Goal: Task Accomplishment & Management: Use online tool/utility

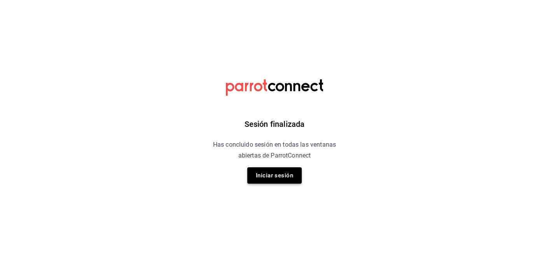
click at [286, 180] on button "Iniciar sesión" at bounding box center [274, 175] width 54 height 16
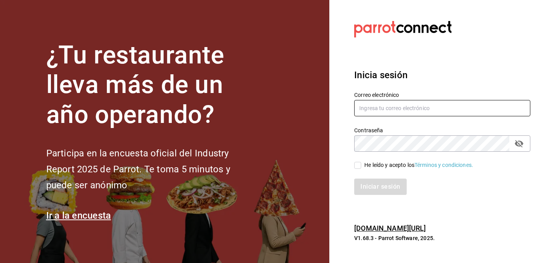
type input "adrianst@pisca.mx"
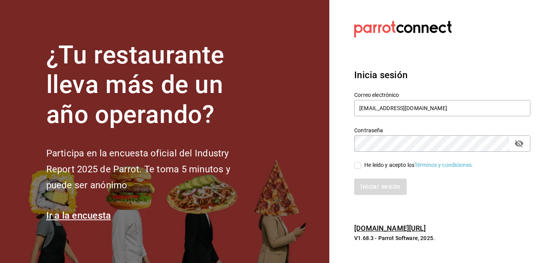
click at [359, 164] on input "He leído y acepto los Términos y condiciones." at bounding box center [357, 165] width 7 height 7
checkbox input "true"
click at [373, 187] on button "Iniciar sesión" at bounding box center [380, 186] width 53 height 16
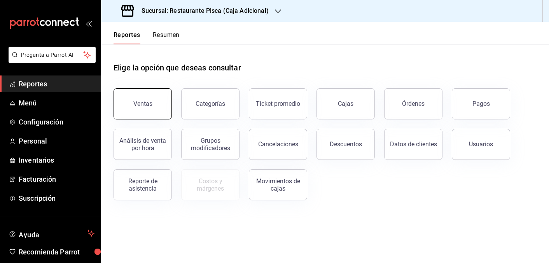
click at [162, 108] on button "Ventas" at bounding box center [143, 103] width 58 height 31
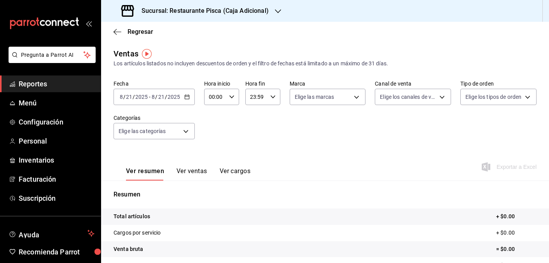
click at [152, 102] on div "2025-08-21 8 / 21 / 2025 - 2025-08-21 8 / 21 / 2025" at bounding box center [154, 97] width 81 height 16
click at [262, 151] on div "Ver resumen Ver ventas Ver cargos Exportar a Excel" at bounding box center [325, 165] width 448 height 32
click at [148, 87] on div "Fecha 2025-08-21 8 / 21 / 2025 - 2025-08-21 8 / 21 / 2025" at bounding box center [154, 92] width 81 height 25
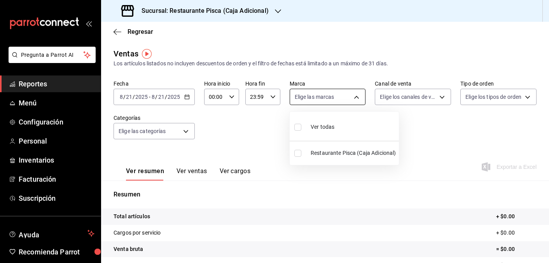
click at [314, 102] on body "Pregunta a Parrot AI Reportes Menú Configuración Personal Inventarios Facturaci…" at bounding box center [274, 131] width 549 height 263
click at [314, 102] on div at bounding box center [274, 131] width 549 height 263
click at [314, 102] on body "Pregunta a Parrot AI Reportes Menú Configuración Personal Inventarios Facturaci…" at bounding box center [274, 131] width 549 height 263
click at [325, 98] on div at bounding box center [274, 131] width 549 height 263
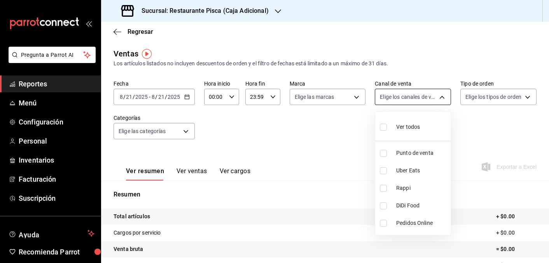
click at [397, 94] on body "Pregunta a Parrot AI Reportes Menú Configuración Personal Inventarios Facturaci…" at bounding box center [274, 131] width 549 height 263
click at [397, 94] on div at bounding box center [274, 131] width 549 height 263
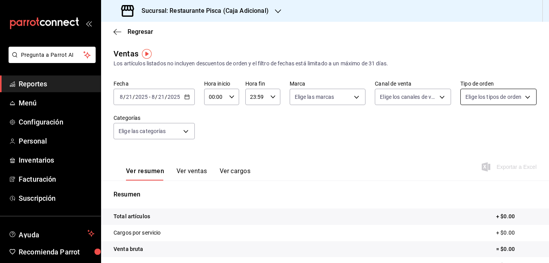
click at [498, 93] on body "Pregunta a Parrot AI Reportes Menú Configuración Personal Inventarios Facturaci…" at bounding box center [274, 131] width 549 height 263
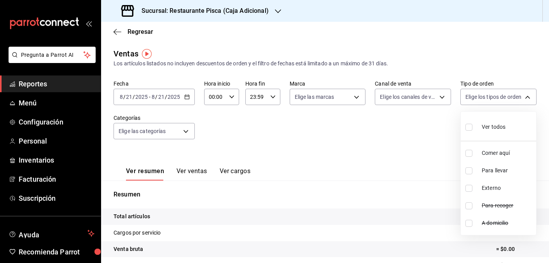
click at [485, 100] on div at bounding box center [274, 131] width 549 height 263
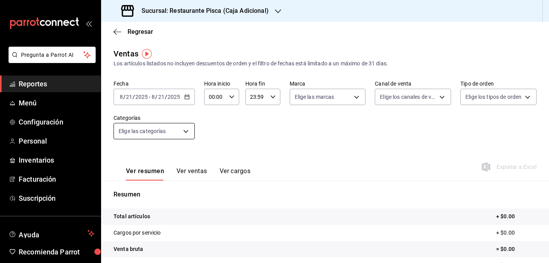
click at [143, 133] on body "Pregunta a Parrot AI Reportes Menú Configuración Personal Inventarios Facturaci…" at bounding box center [274, 131] width 549 height 263
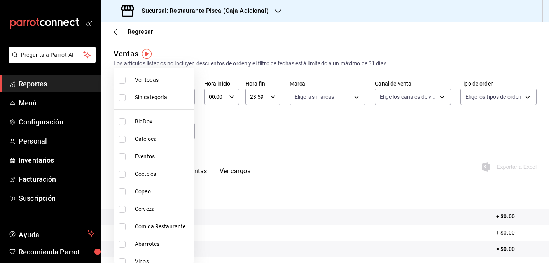
click at [285, 156] on div at bounding box center [274, 131] width 549 height 263
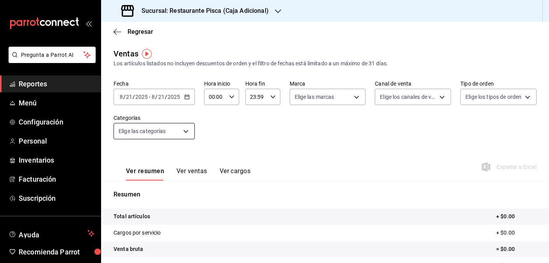
click at [150, 132] on body "Pregunta a Parrot AI Reportes Menú Configuración Personal Inventarios Facturaci…" at bounding box center [274, 131] width 549 height 263
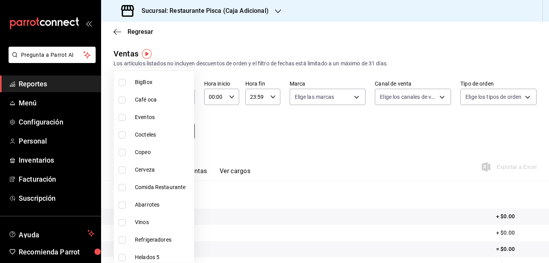
scroll to position [113, 0]
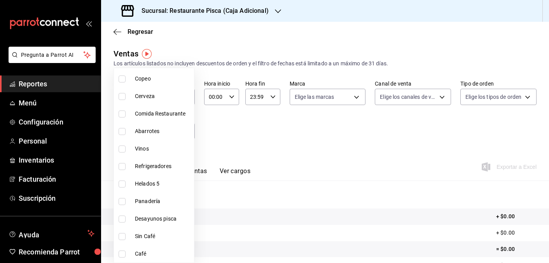
click at [278, 135] on div at bounding box center [274, 131] width 549 height 263
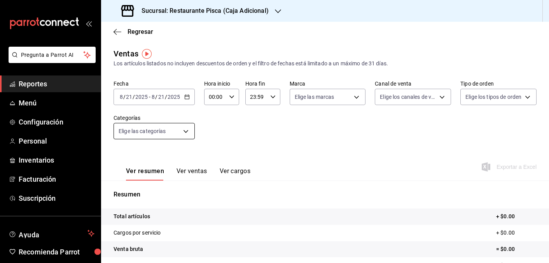
click at [151, 136] on body "Pregunta a Parrot AI Reportes Menú Configuración Personal Inventarios Facturaci…" at bounding box center [274, 131] width 549 height 263
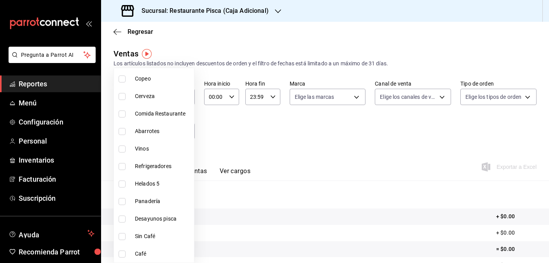
click at [298, 124] on div at bounding box center [274, 131] width 549 height 263
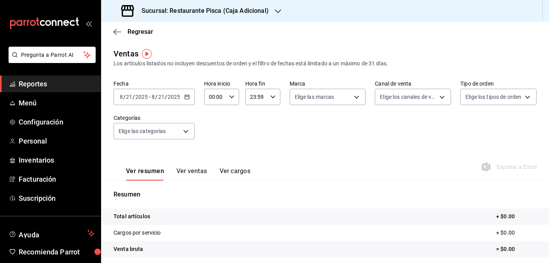
click at [176, 96] on input "2025" at bounding box center [173, 97] width 13 height 6
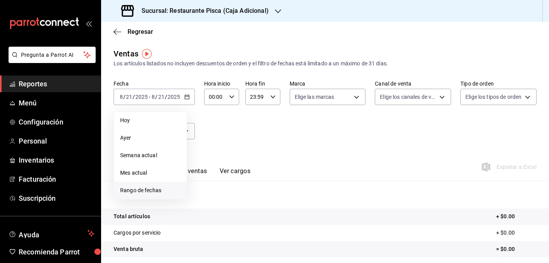
click at [142, 191] on span "Rango de fechas" at bounding box center [150, 190] width 60 height 8
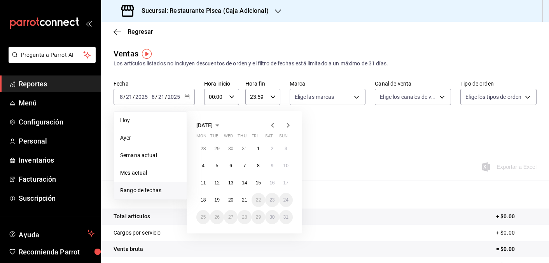
click at [272, 126] on icon "button" at bounding box center [272, 125] width 3 height 5
click at [285, 182] on abbr "15" at bounding box center [285, 182] width 5 height 5
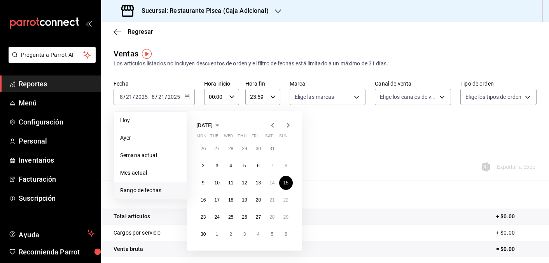
click at [289, 123] on icon "button" at bounding box center [287, 125] width 9 height 9
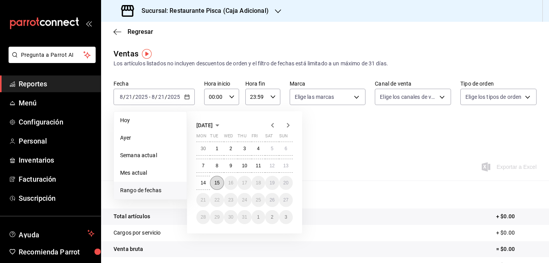
click at [219, 187] on button "15" at bounding box center [217, 183] width 14 height 14
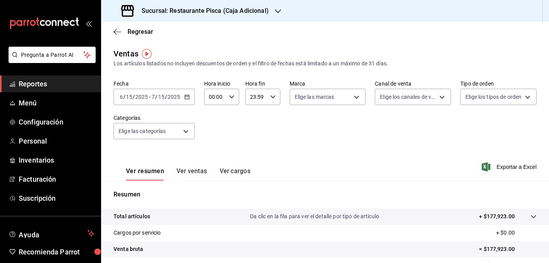
click at [190, 169] on button "Ver ventas" at bounding box center [192, 173] width 31 height 13
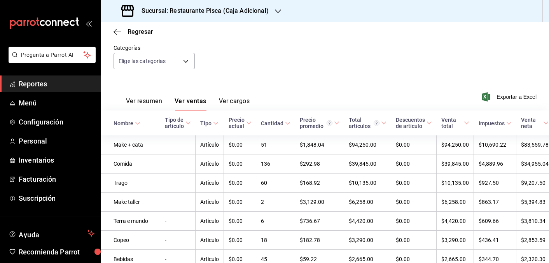
scroll to position [77, 0]
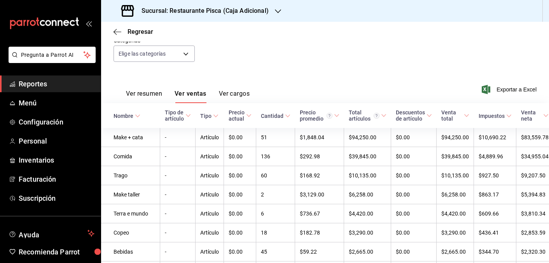
click at [136, 92] on button "Ver resumen" at bounding box center [144, 96] width 36 height 13
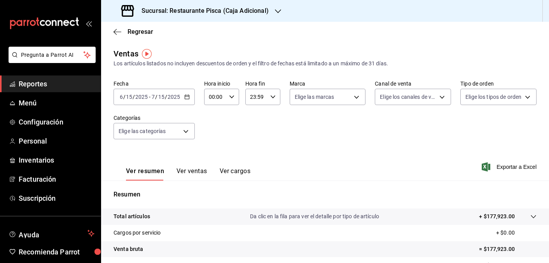
click at [281, 9] on div "Sucursal: Restaurante Pisca (Caja Adicional)" at bounding box center [195, 11] width 177 height 22
click at [114, 47] on span "Pisca" at bounding box center [114, 51] width 14 height 8
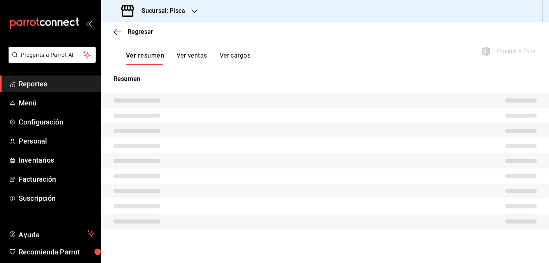
scroll to position [95, 0]
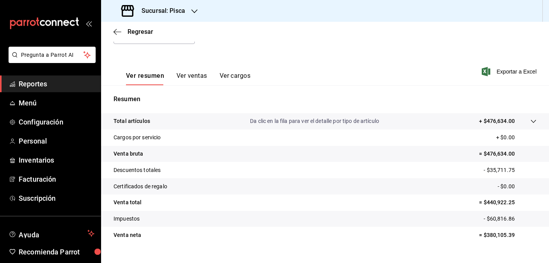
click at [306, 57] on div "Ver resumen Ver ventas Ver cargos Exportar a Excel" at bounding box center [325, 69] width 448 height 32
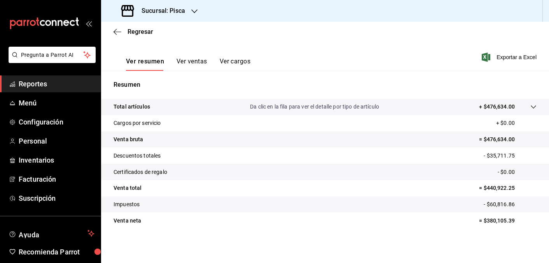
click at [185, 58] on button "Ver ventas" at bounding box center [192, 64] width 31 height 13
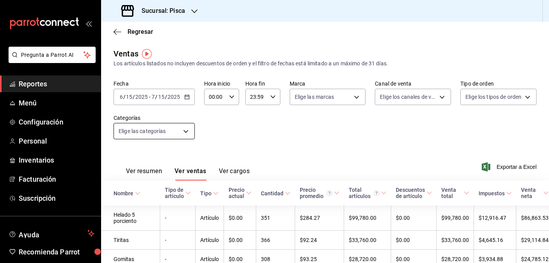
click at [172, 128] on body "Pregunta a Parrot AI Reportes Menú Configuración Personal Inventarios Facturaci…" at bounding box center [274, 131] width 549 height 263
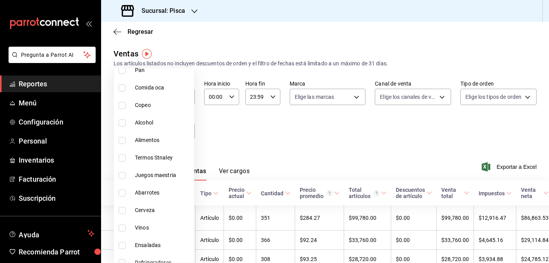
scroll to position [448, 0]
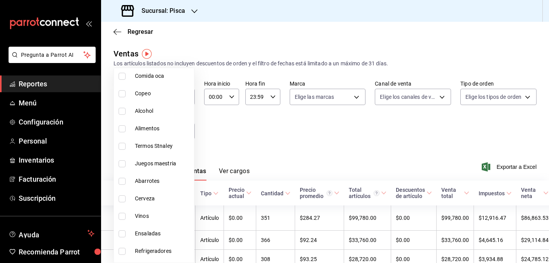
click at [151, 163] on span "Juegos maestria" at bounding box center [163, 163] width 56 height 8
type input "8c5f8940-d903-4dcf-bff1-e76214000138"
checkbox input "true"
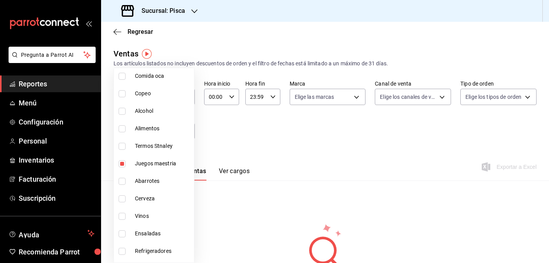
click at [260, 139] on div at bounding box center [274, 131] width 549 height 263
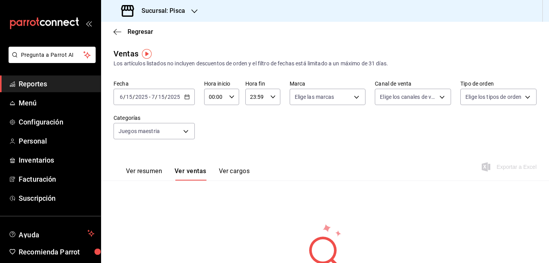
click at [147, 173] on button "Ver resumen" at bounding box center [144, 173] width 36 height 13
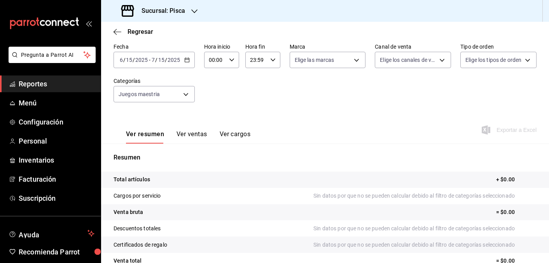
scroll to position [5, 0]
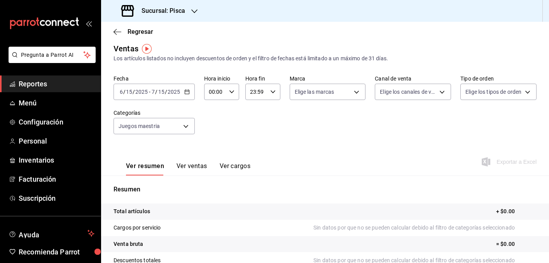
click at [187, 92] on icon "button" at bounding box center [186, 91] width 5 height 5
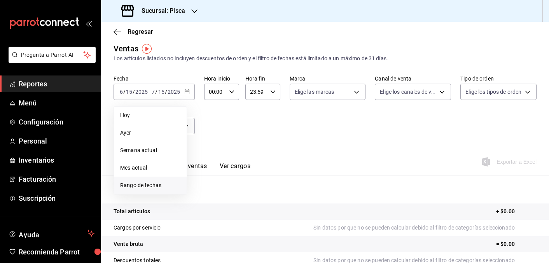
click at [138, 187] on span "Rango de fechas" at bounding box center [150, 185] width 60 height 8
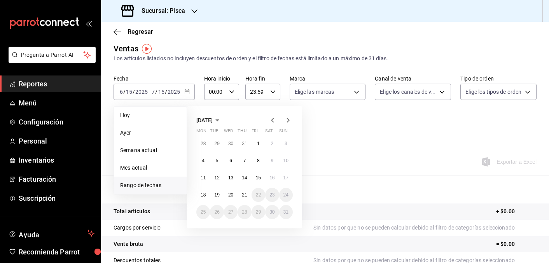
click at [274, 121] on icon "button" at bounding box center [272, 119] width 9 height 9
click at [217, 140] on button "1" at bounding box center [217, 143] width 14 height 14
click at [245, 211] on abbr "31" at bounding box center [244, 211] width 5 height 5
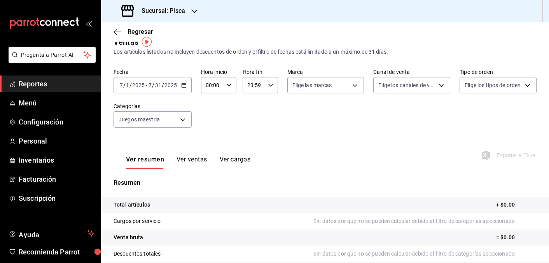
scroll to position [13, 0]
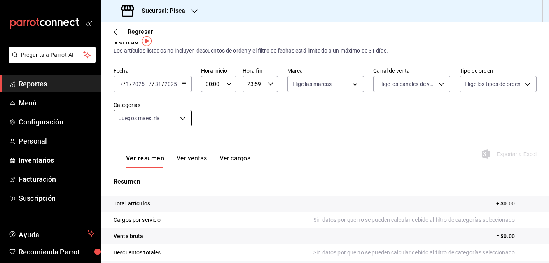
click at [169, 115] on body "Pregunta a Parrot AI Reportes Menú Configuración Personal Inventarios Facturaci…" at bounding box center [274, 131] width 549 height 263
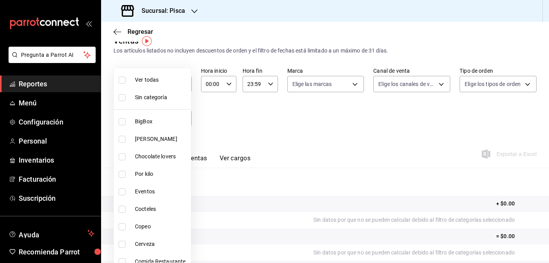
click at [235, 117] on div at bounding box center [274, 131] width 549 height 263
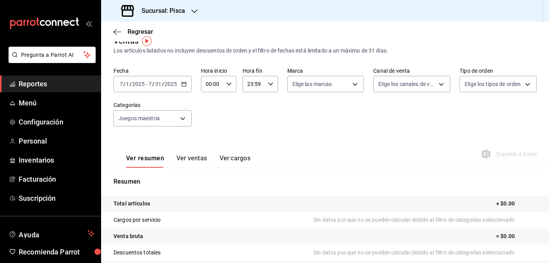
click at [168, 82] on input "2025" at bounding box center [170, 84] width 13 height 6
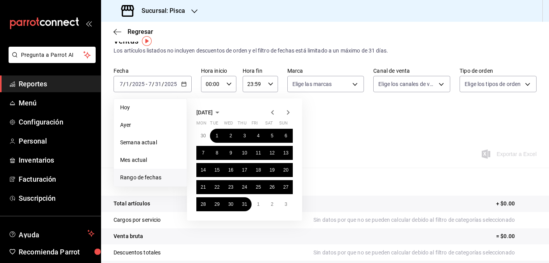
click at [273, 111] on icon "button" at bounding box center [272, 112] width 3 height 5
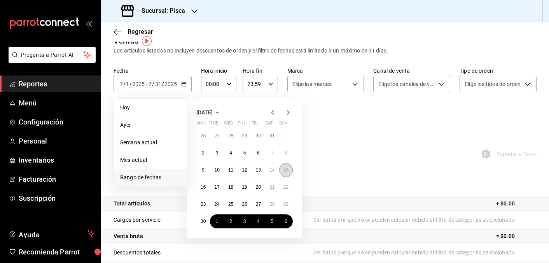
click at [287, 169] on abbr "15" at bounding box center [285, 169] width 5 height 5
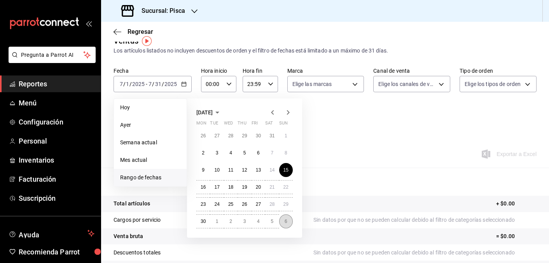
click at [289, 219] on button "6" at bounding box center [286, 221] width 14 height 14
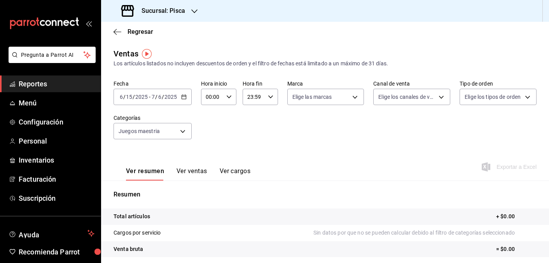
click at [182, 98] on icon "button" at bounding box center [183, 96] width 5 height 5
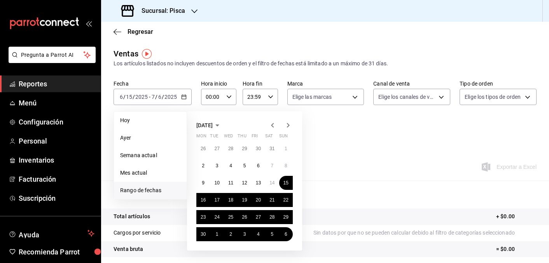
click at [289, 125] on icon "button" at bounding box center [288, 125] width 3 height 5
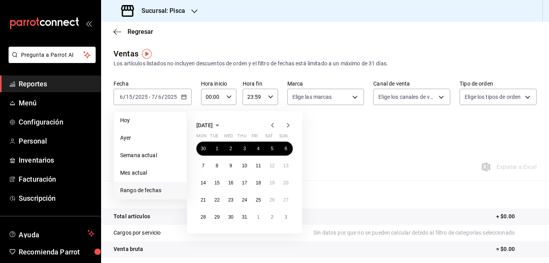
click at [289, 125] on icon "button" at bounding box center [288, 125] width 3 height 5
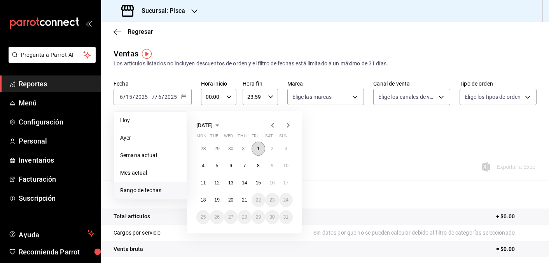
click at [259, 146] on abbr "1" at bounding box center [258, 148] width 3 height 5
click at [245, 198] on abbr "21" at bounding box center [244, 199] width 5 height 5
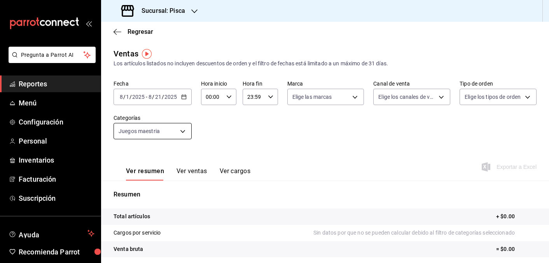
click at [170, 136] on body "Pregunta a Parrot AI Reportes Menú Configuración Personal Inventarios Facturaci…" at bounding box center [274, 131] width 549 height 263
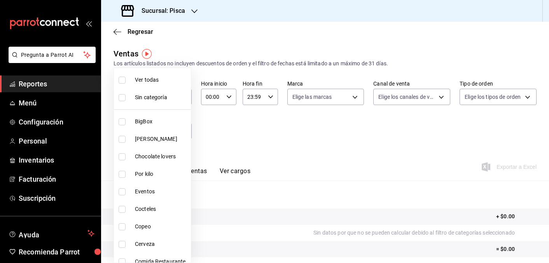
click at [268, 154] on div at bounding box center [274, 131] width 549 height 263
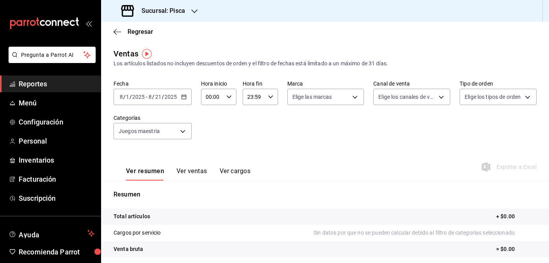
click at [178, 96] on div "2025-08-01 8 / 1 / 2025 - 2025-08-21 8 / 21 / 2025" at bounding box center [153, 97] width 78 height 16
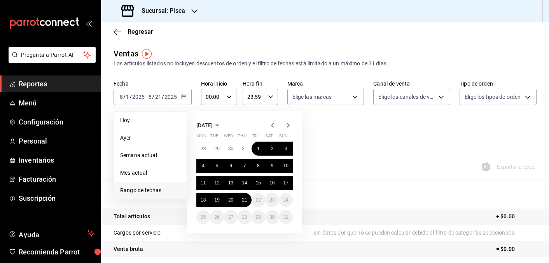
click at [276, 125] on icon "button" at bounding box center [272, 125] width 9 height 9
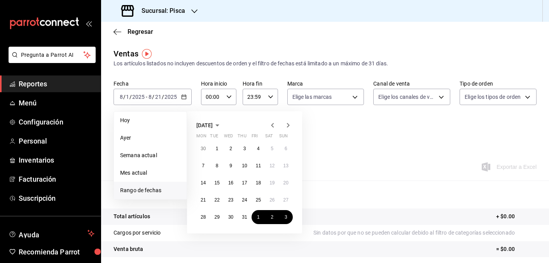
click at [276, 125] on icon "button" at bounding box center [272, 125] width 9 height 9
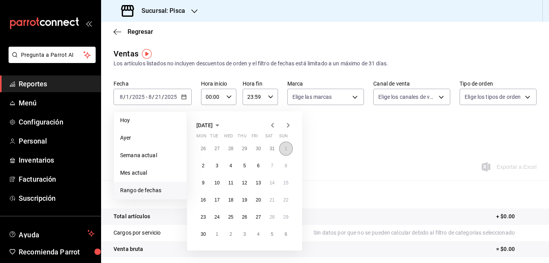
click at [285, 147] on abbr "1" at bounding box center [286, 148] width 3 height 5
click at [218, 236] on abbr "1" at bounding box center [217, 233] width 3 height 5
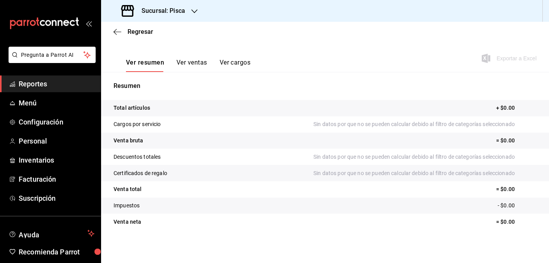
scroll to position [110, 0]
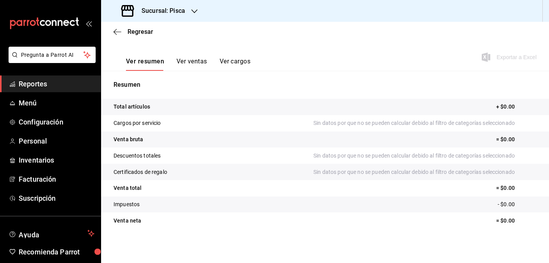
click at [198, 59] on button "Ver ventas" at bounding box center [192, 64] width 31 height 13
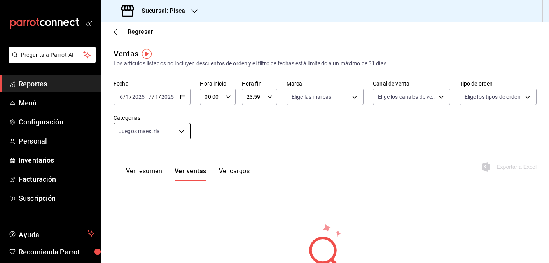
click at [164, 127] on body "Pregunta a Parrot AI Reportes Menú Configuración Personal Inventarios Facturaci…" at bounding box center [274, 131] width 549 height 263
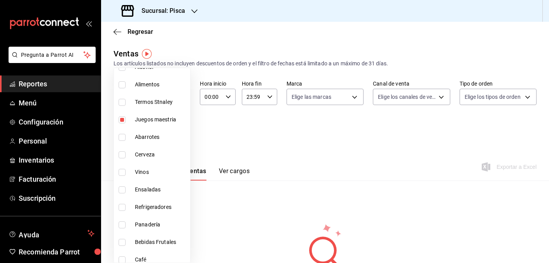
scroll to position [498, 0]
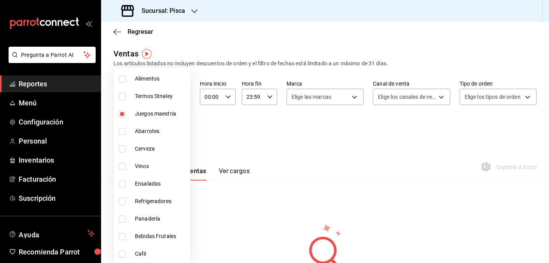
click at [266, 132] on div at bounding box center [274, 131] width 549 height 263
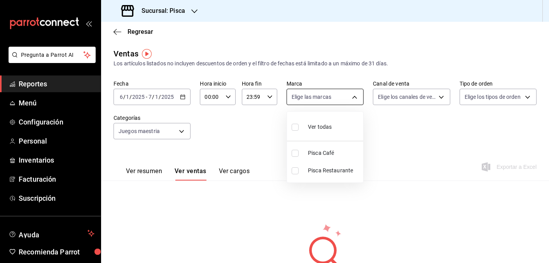
click at [314, 96] on body "Pregunta a Parrot AI Reportes Menú Configuración Personal Inventarios Facturaci…" at bounding box center [274, 131] width 549 height 263
click at [314, 96] on div at bounding box center [274, 131] width 549 height 263
click at [314, 97] on body "Pregunta a Parrot AI Reportes Menú Configuración Personal Inventarios Facturaci…" at bounding box center [274, 131] width 549 height 263
click at [299, 154] on label at bounding box center [297, 153] width 10 height 7
click at [299, 154] on input "checkbox" at bounding box center [295, 153] width 7 height 7
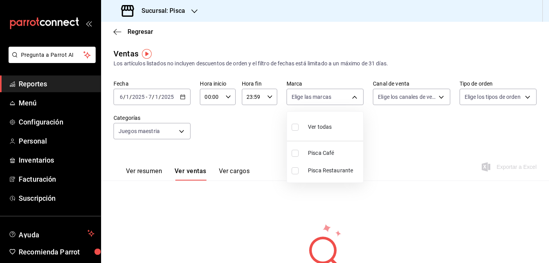
checkbox input "false"
click at [292, 154] on input "checkbox" at bounding box center [295, 153] width 7 height 7
checkbox input "true"
type input "bcd4eeba-f288-4c7f-be4a-80794efd5e2c"
click at [415, 140] on div at bounding box center [274, 131] width 549 height 263
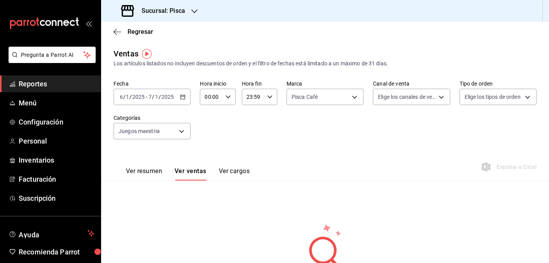
click at [503, 53] on div "Ventas Los artículos listados no incluyen descuentos de orden y el filtro de fe…" at bounding box center [325, 58] width 423 height 20
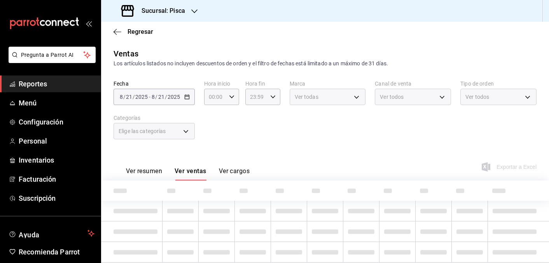
type input "8c5f8940-d903-4dcf-bff1-e76214000138"
type input "bcd4eeba-f288-4c7f-be4a-80794efd5e2c"
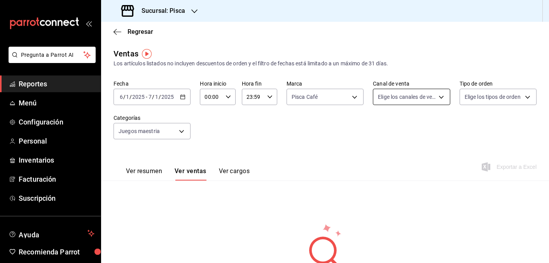
click at [413, 90] on body "Pregunta a Parrot AI Reportes Menú Configuración Personal Inventarios Facturaci…" at bounding box center [274, 131] width 549 height 263
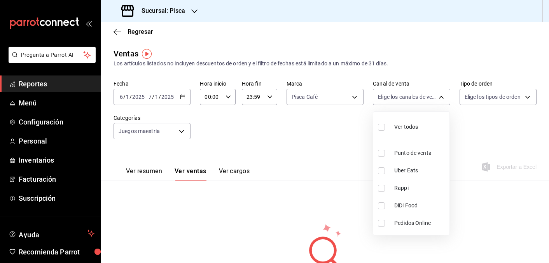
click at [399, 126] on span "Ver todos" at bounding box center [406, 127] width 24 height 8
type input "PARROT,UBER_EATS,RAPPI,DIDI_FOOD,ONLINE"
checkbox input "true"
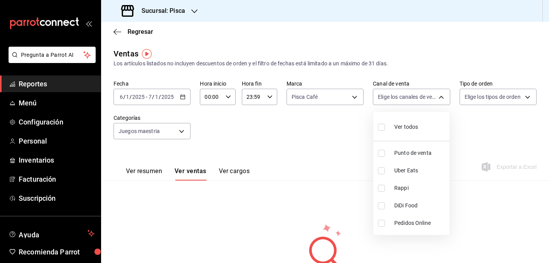
checkbox input "true"
click at [496, 98] on div at bounding box center [274, 131] width 549 height 263
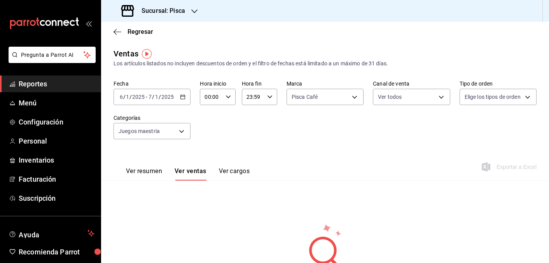
click at [492, 107] on div "Fecha 2025-06-01 6 / 1 / 2025 - 2025-07-01 7 / 1 / 2025 Hora inicio 00:00 Hora …" at bounding box center [325, 114] width 423 height 68
click at [490, 96] on body "Pregunta a Parrot AI Reportes Menú Configuración Personal Inventarios Facturaci…" at bounding box center [274, 131] width 549 height 263
click at [475, 128] on div "Ver todos" at bounding box center [485, 126] width 40 height 17
type input "beaede79-5afa-442c-8ead-9a85b323d2a9,270538f8-a43d-4fc9-983d-9173d57f2407,d5fb5…"
checkbox input "true"
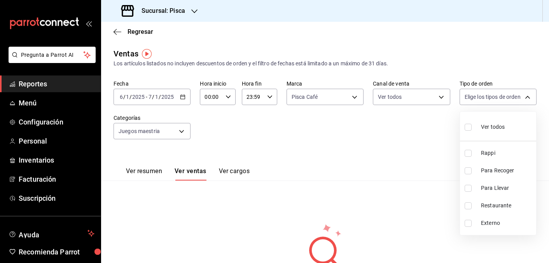
checkbox input "true"
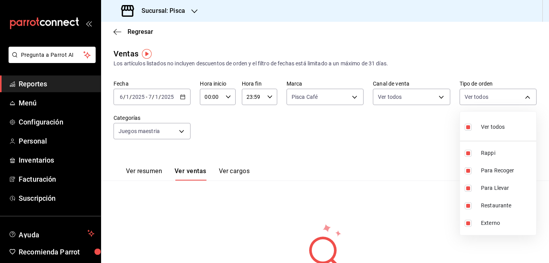
click at [411, 50] on div at bounding box center [274, 131] width 549 height 263
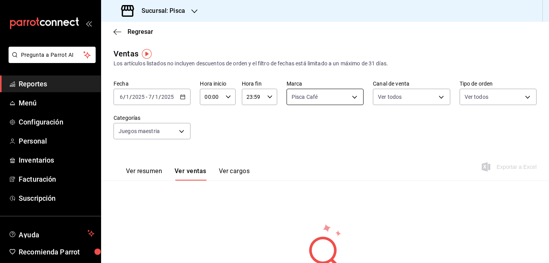
click at [333, 102] on body "Pregunta a Parrot AI Reportes Menú Configuración Personal Inventarios Facturaci…" at bounding box center [274, 131] width 549 height 263
click at [331, 56] on div at bounding box center [274, 131] width 549 height 263
click at [179, 101] on div "2025-06-01 6 / 1 / 2025 - 2025-07-01 7 / 1 / 2025" at bounding box center [152, 97] width 77 height 16
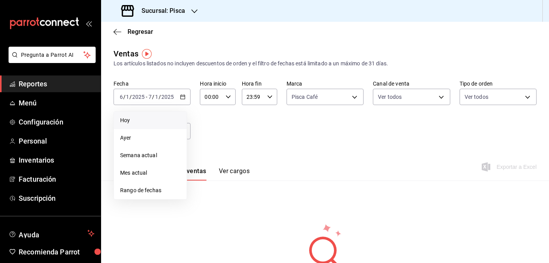
click at [132, 116] on span "Hoy" at bounding box center [150, 120] width 60 height 8
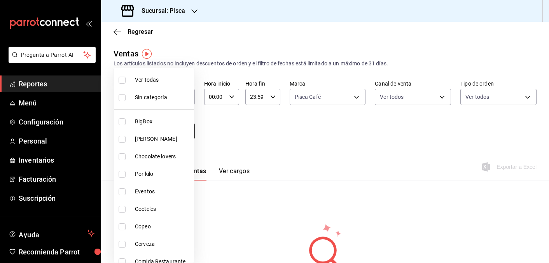
click at [172, 129] on body "Pregunta a Parrot AI Reportes Menú Configuración Personal Inventarios Facturaci…" at bounding box center [274, 131] width 549 height 263
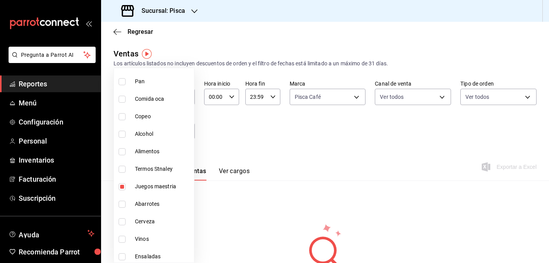
scroll to position [498, 0]
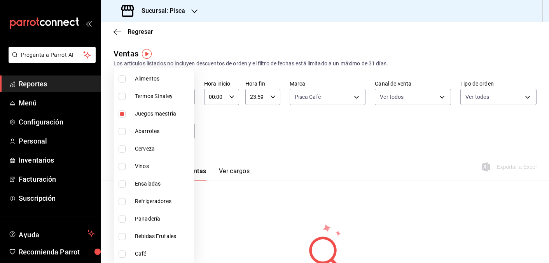
click at [159, 112] on span "Juegos maestria" at bounding box center [163, 114] width 56 height 8
checkbox input "false"
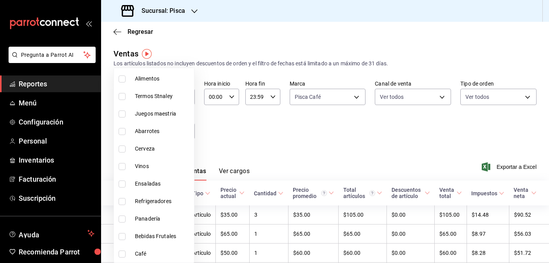
click at [161, 112] on span "Juegos maestria" at bounding box center [163, 114] width 56 height 8
type input "8c5f8940-d903-4dcf-bff1-e76214000138"
checkbox input "true"
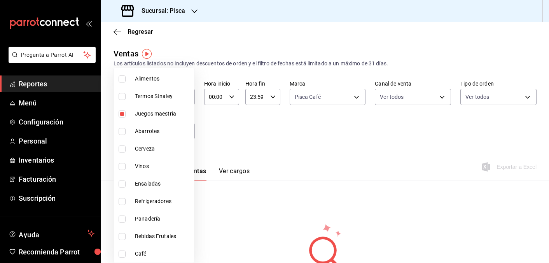
click at [233, 136] on div at bounding box center [274, 131] width 549 height 263
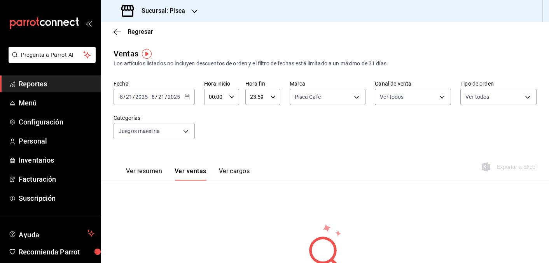
click at [143, 94] on input "2025" at bounding box center [141, 97] width 13 height 6
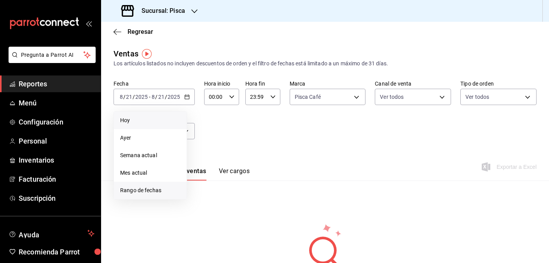
click at [145, 189] on span "Rango de fechas" at bounding box center [150, 190] width 60 height 8
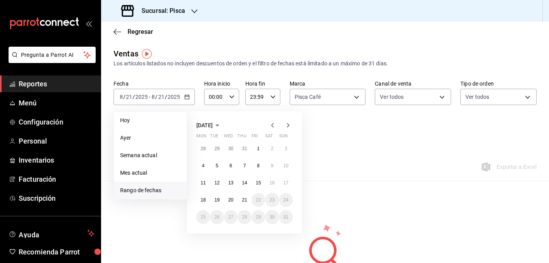
click at [274, 121] on icon "button" at bounding box center [272, 125] width 9 height 9
click at [218, 147] on button "1" at bounding box center [217, 149] width 14 height 14
click at [247, 217] on button "31" at bounding box center [245, 217] width 14 height 14
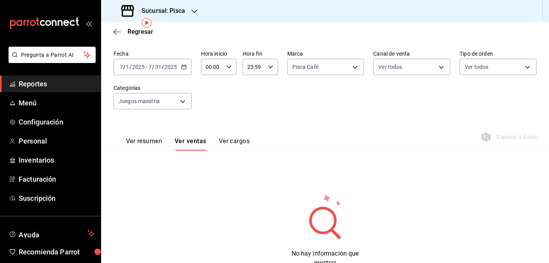
scroll to position [31, 0]
click at [147, 66] on div "2025-07-31 7 / 31 / 2025" at bounding box center [162, 66] width 30 height 6
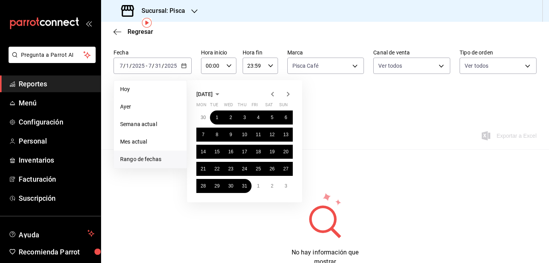
click at [278, 94] on div at bounding box center [280, 93] width 25 height 9
click at [271, 94] on icon "button" at bounding box center [272, 93] width 9 height 9
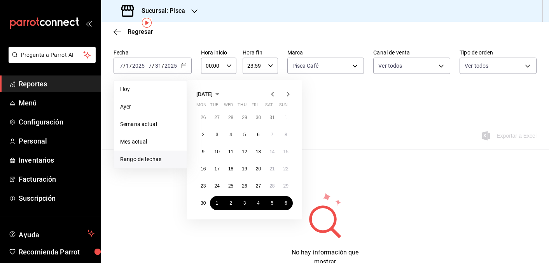
click at [271, 94] on icon "button" at bounding box center [272, 93] width 9 height 9
click at [243, 117] on abbr "1" at bounding box center [244, 117] width 3 height 5
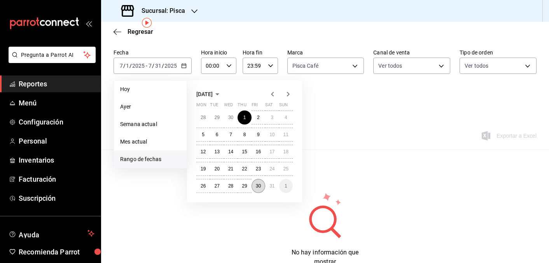
click at [256, 188] on abbr "30" at bounding box center [258, 185] width 5 height 5
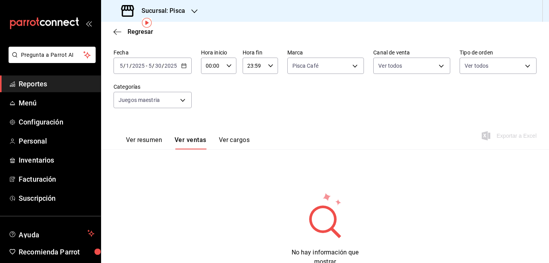
scroll to position [59, 0]
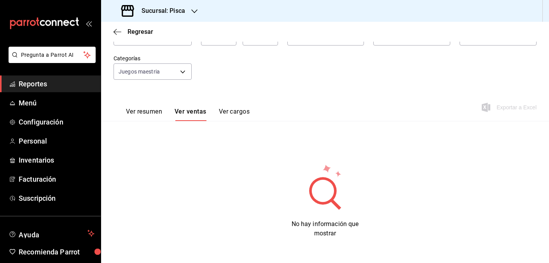
click at [154, 117] on button "Ver resumen" at bounding box center [144, 114] width 36 height 13
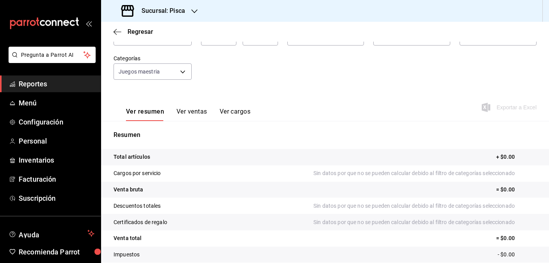
scroll to position [80, 0]
